Goal: Task Accomplishment & Management: Use online tool/utility

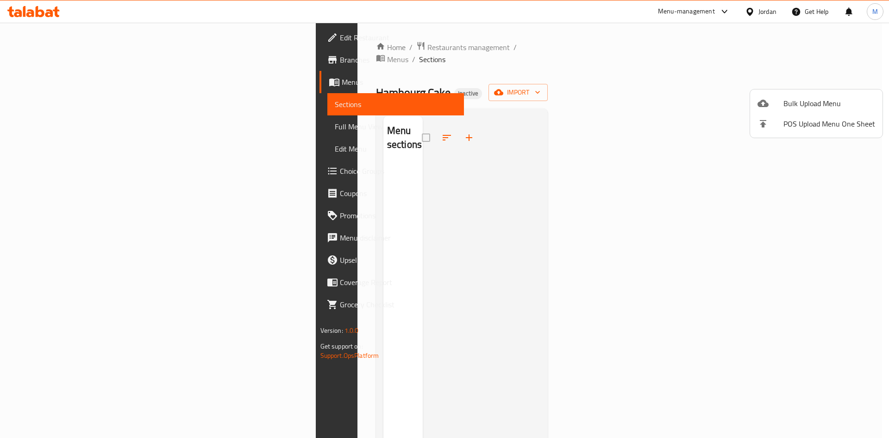
click at [788, 93] on ul "Bulk Upload Menu POS Upload Menu One Sheet" at bounding box center [816, 113] width 132 height 48
click at [762, 112] on li "Bulk Upload Menu" at bounding box center [816, 103] width 132 height 20
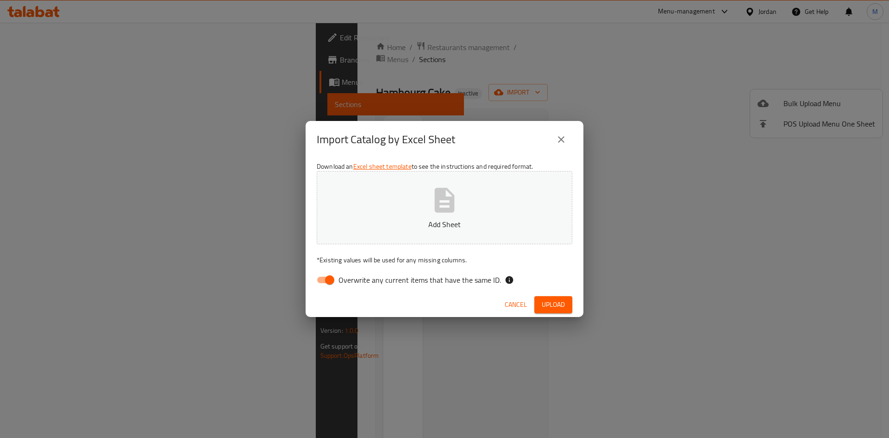
click at [494, 201] on button "Add Sheet" at bounding box center [445, 207] width 256 height 73
click at [454, 282] on span "Overwrite any current items that have the same ID." at bounding box center [420, 279] width 163 height 11
click at [356, 282] on input "Overwrite any current items that have the same ID." at bounding box center [329, 280] width 53 height 18
checkbox input "false"
click at [554, 307] on span "Upload" at bounding box center [553, 305] width 23 height 12
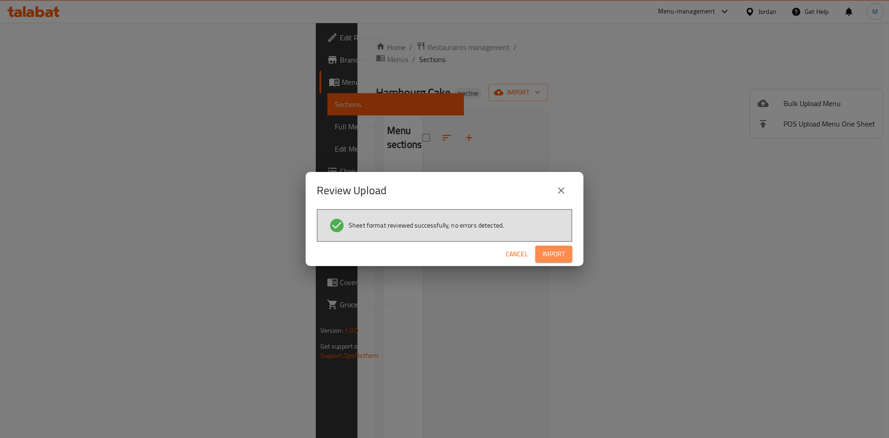
click at [563, 253] on span "Import" at bounding box center [554, 254] width 22 height 12
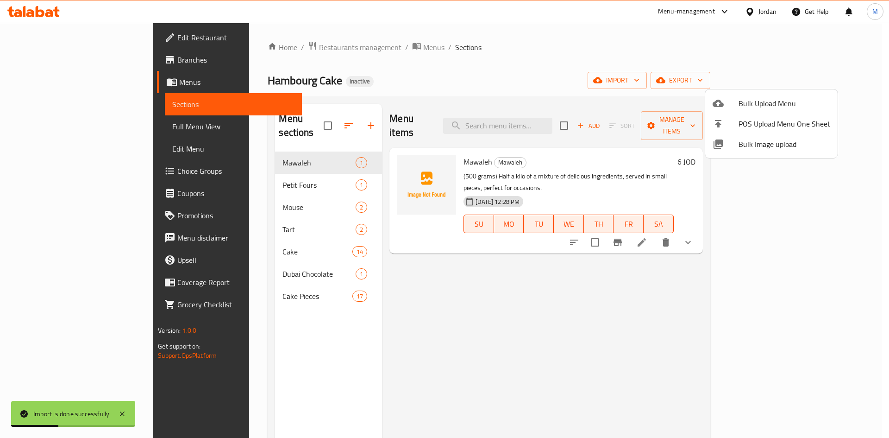
click at [58, 128] on div at bounding box center [444, 219] width 889 height 438
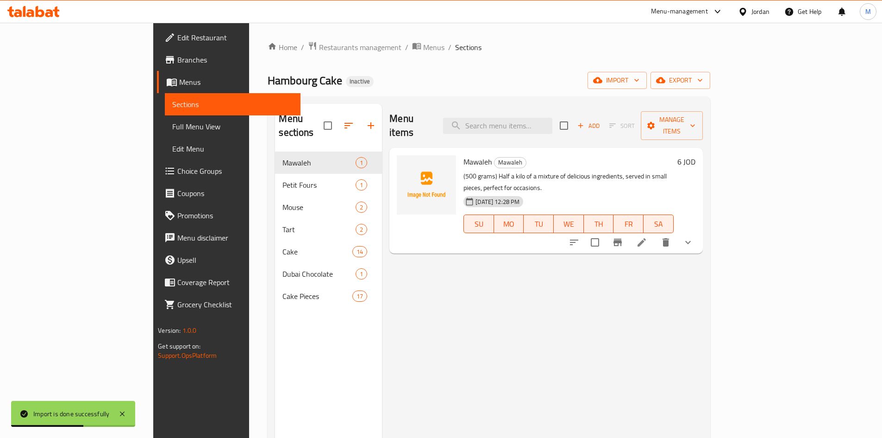
click at [172, 132] on span "Full Menu View" at bounding box center [232, 126] width 121 height 11
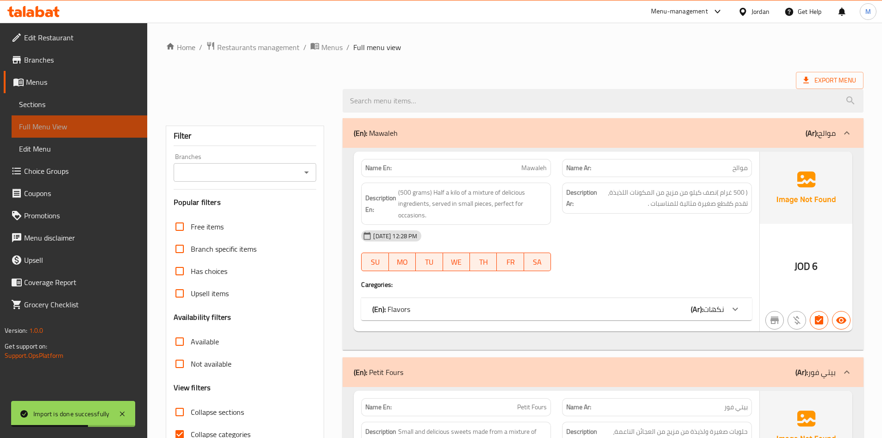
click at [69, 128] on span "Full Menu View" at bounding box center [79, 126] width 121 height 11
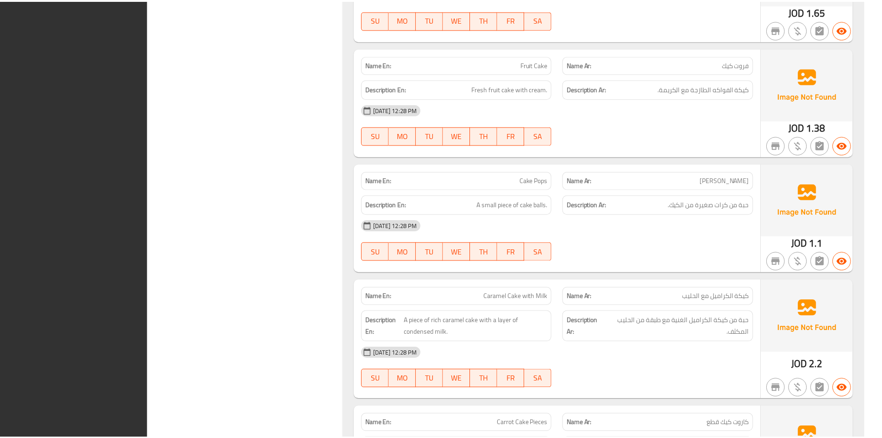
scroll to position [5284, 0]
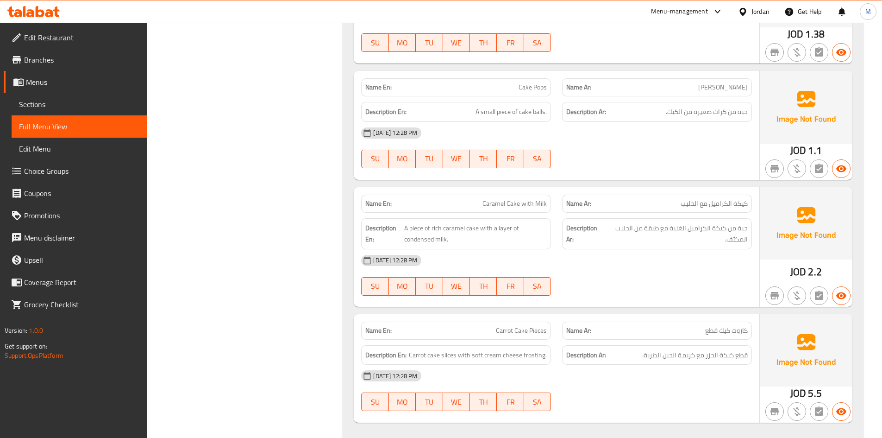
click at [91, 69] on link "Branches" at bounding box center [76, 60] width 144 height 22
